Goal: Task Accomplishment & Management: Manage account settings

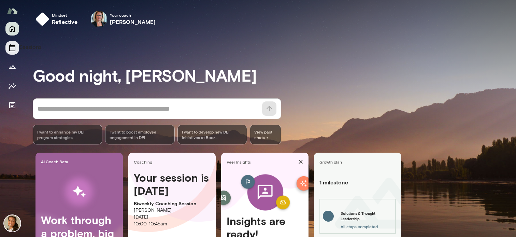
click at [15, 48] on icon "Sessions" at bounding box center [12, 47] width 6 height 7
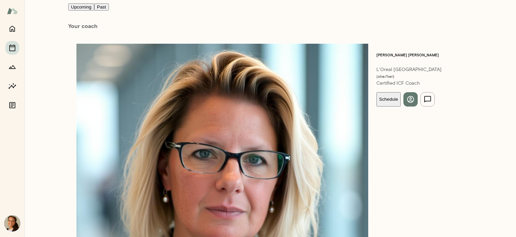
scroll to position [53, 0]
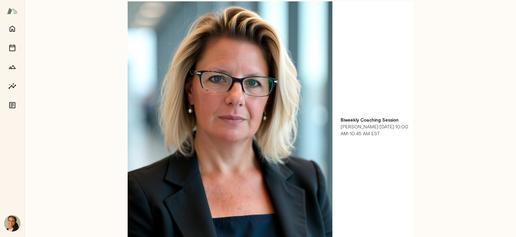
type textarea "**********"
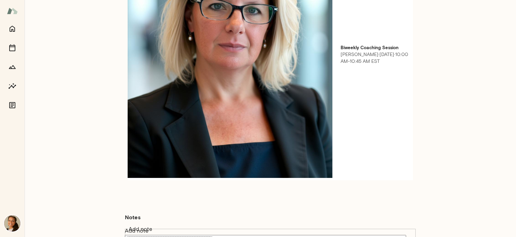
scroll to position [136, 0]
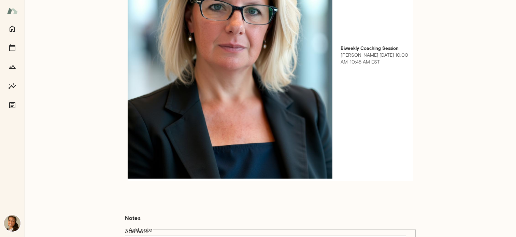
drag, startPoint x: 170, startPoint y: 127, endPoint x: 128, endPoint y: 111, distance: 45.1
copy p "* [PERSON_NAME]'s last week + how to share feedback to Missy * New escalation p…"
